Goal: Transaction & Acquisition: Purchase product/service

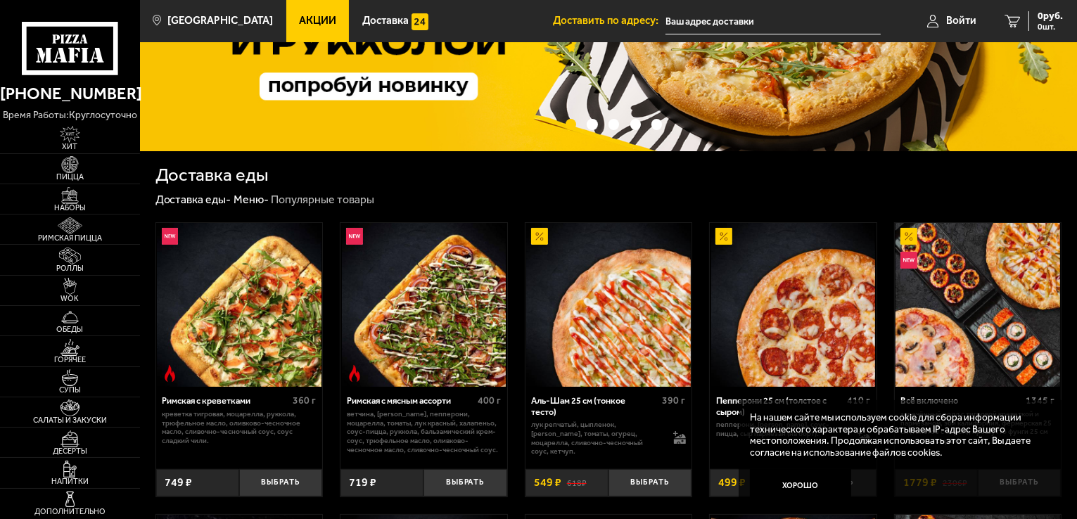
scroll to position [211, 0]
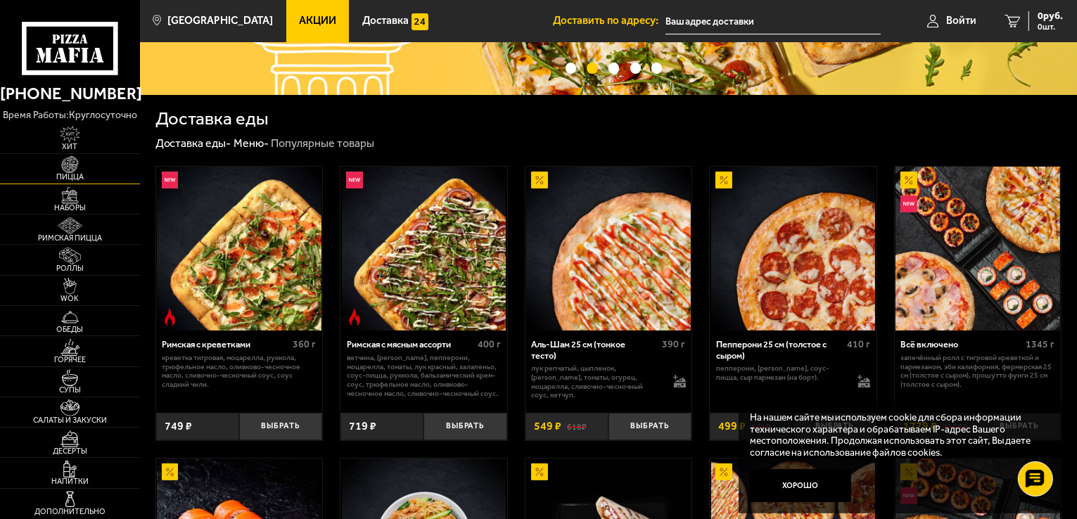
click at [70, 173] on span "Пицца" at bounding box center [70, 177] width 140 height 8
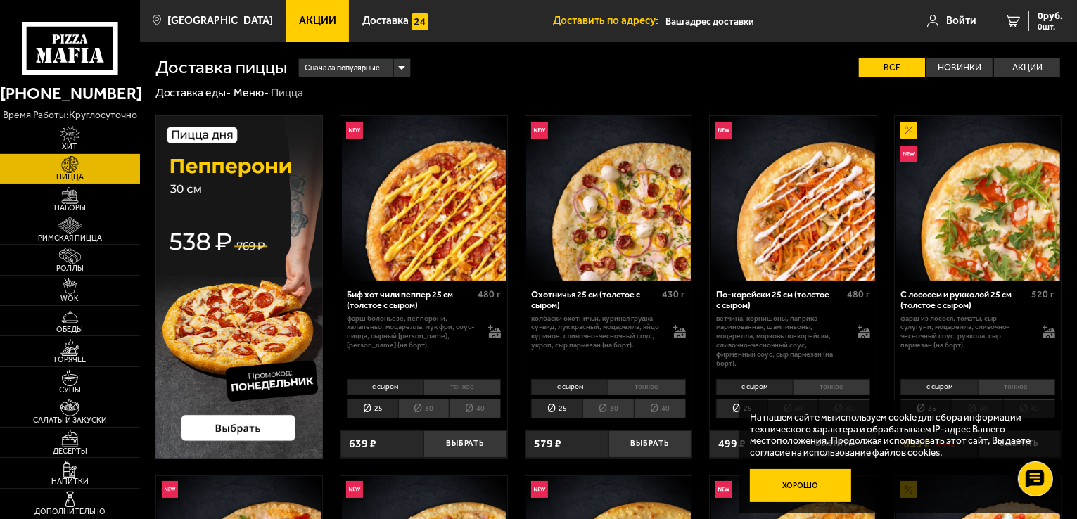
click at [795, 484] on button "Хорошо" at bounding box center [800, 486] width 101 height 34
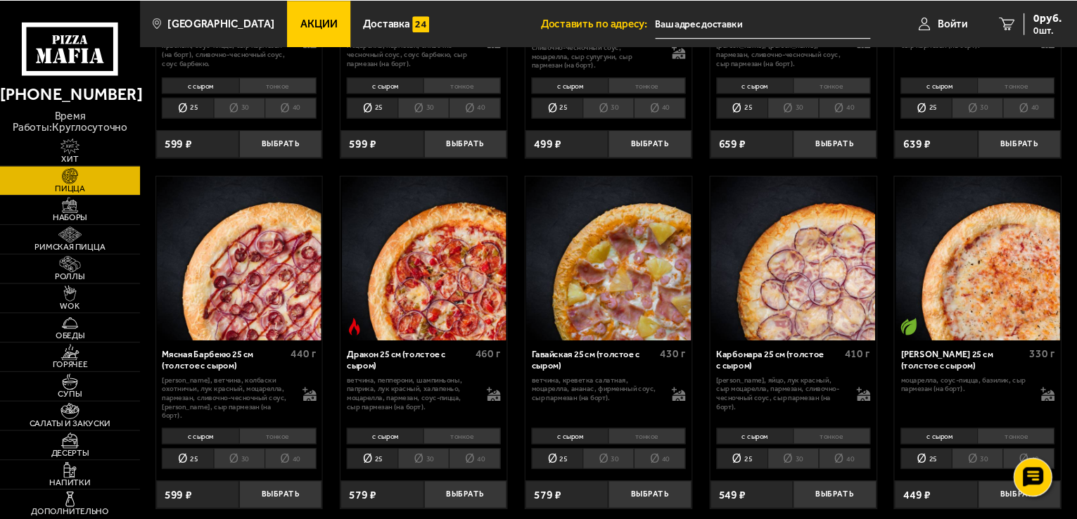
scroll to position [1883, 0]
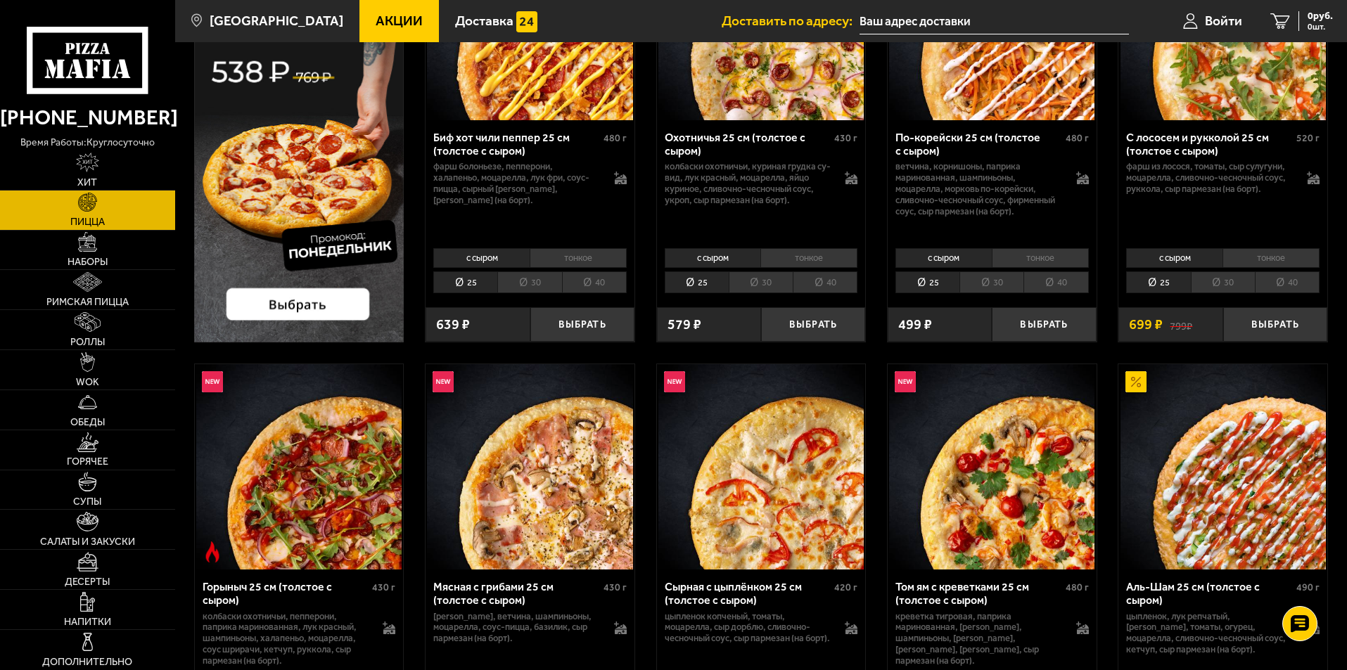
scroll to position [0, 0]
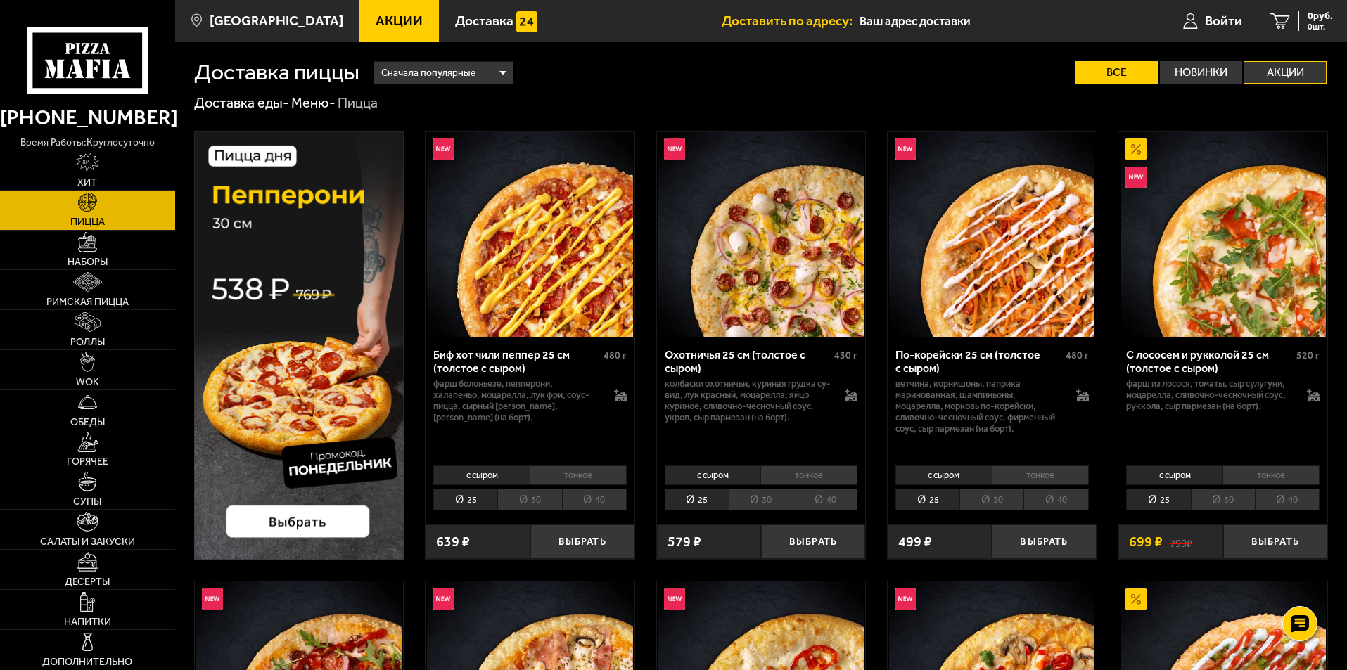
click at [1076, 68] on label "Акции" at bounding box center [1284, 72] width 83 height 23
click at [0, 0] on input "Акции" at bounding box center [0, 0] width 0 height 0
